Goal: Check status: Check status

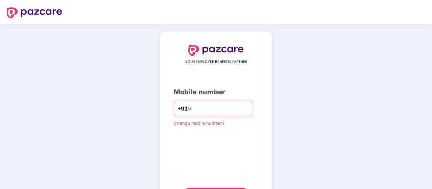
click at [204, 102] on div "+91" at bounding box center [213, 109] width 78 height 16
click at [198, 106] on input "number" at bounding box center [220, 108] width 55 height 11
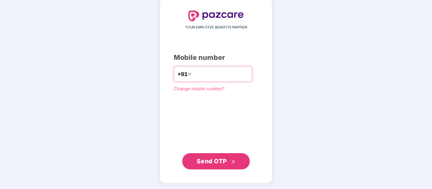
type input "**********"
click at [217, 159] on span "Send OTP" at bounding box center [212, 161] width 30 height 7
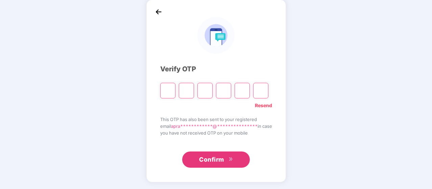
scroll to position [31, 0]
type input "*"
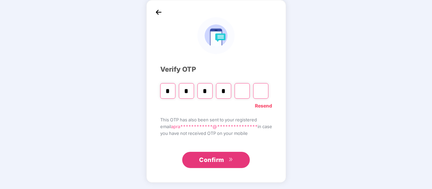
type input "*"
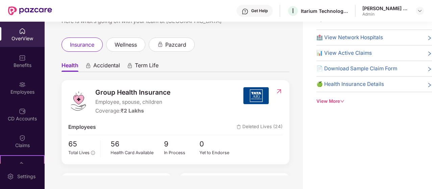
scroll to position [0, 0]
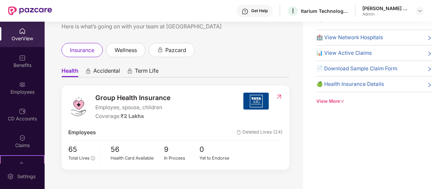
click at [329, 104] on div "Quick Links 🏥 View Network Hospitals 📊 View Active Claims 📄 Download Sample Cla…" at bounding box center [367, 94] width 129 height 189
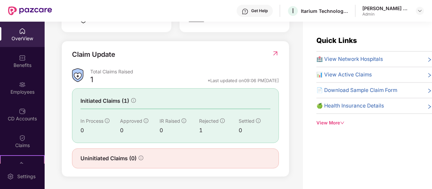
click at [349, 76] on span "📊 View Active Claims" at bounding box center [344, 75] width 55 height 8
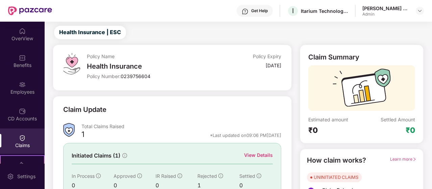
scroll to position [75, 0]
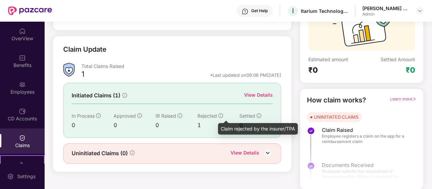
click at [222, 114] on icon "info-circle" at bounding box center [221, 115] width 5 height 5
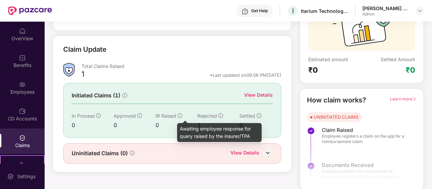
click at [180, 115] on icon "info-circle" at bounding box center [180, 116] width 1 height 2
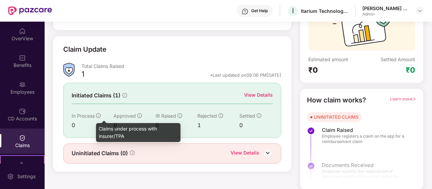
click at [97, 117] on icon "info-circle" at bounding box center [98, 115] width 5 height 5
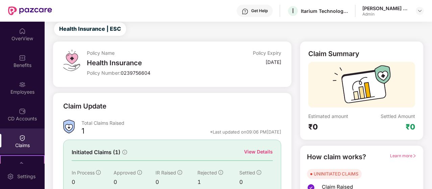
scroll to position [0, 0]
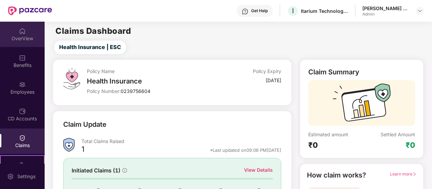
click at [24, 38] on div "OverView" at bounding box center [22, 38] width 45 height 7
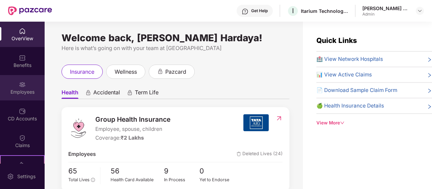
click at [26, 90] on div "Employees" at bounding box center [22, 92] width 45 height 7
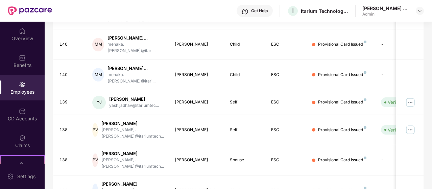
scroll to position [174, 0]
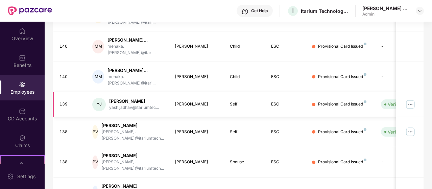
click at [414, 103] on img at bounding box center [410, 104] width 11 height 11
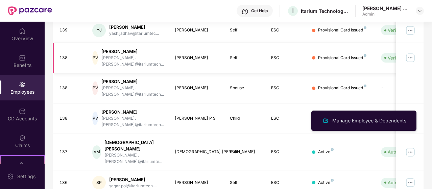
scroll to position [248, 0]
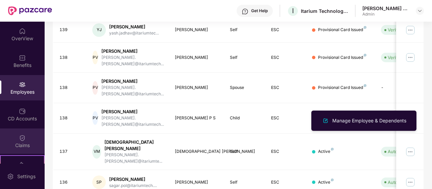
click at [27, 149] on div "Claims" at bounding box center [22, 141] width 45 height 25
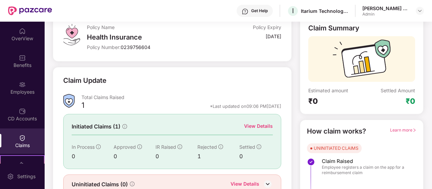
scroll to position [75, 0]
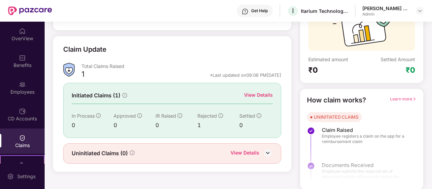
click at [253, 149] on div "View Details" at bounding box center [245, 153] width 29 height 9
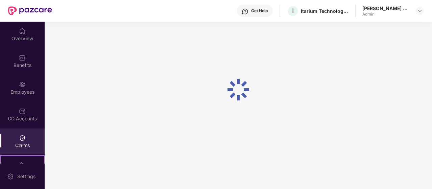
scroll to position [22, 0]
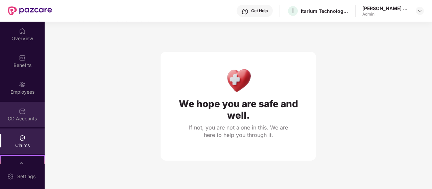
click at [27, 105] on div "CD Accounts" at bounding box center [22, 114] width 45 height 25
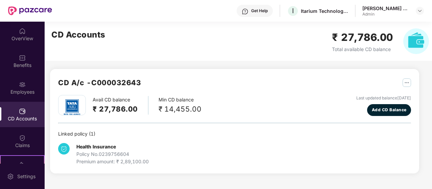
scroll to position [0, 0]
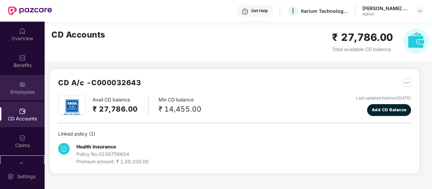
click at [29, 87] on div "Employees" at bounding box center [22, 87] width 45 height 25
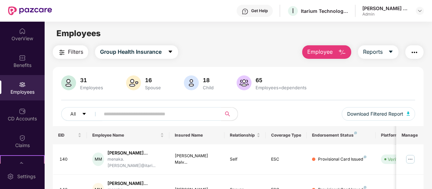
click at [62, 53] on img "button" at bounding box center [62, 52] width 8 height 8
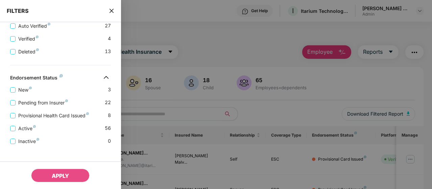
scroll to position [200, 0]
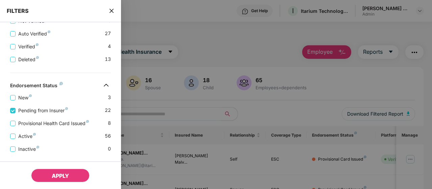
click at [59, 170] on button "APPLY" at bounding box center [60, 176] width 59 height 14
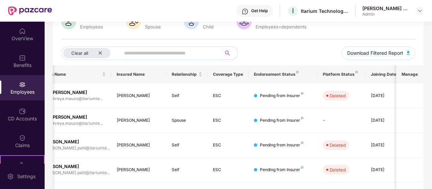
scroll to position [0, 68]
